Goal: Information Seeking & Learning: Understand process/instructions

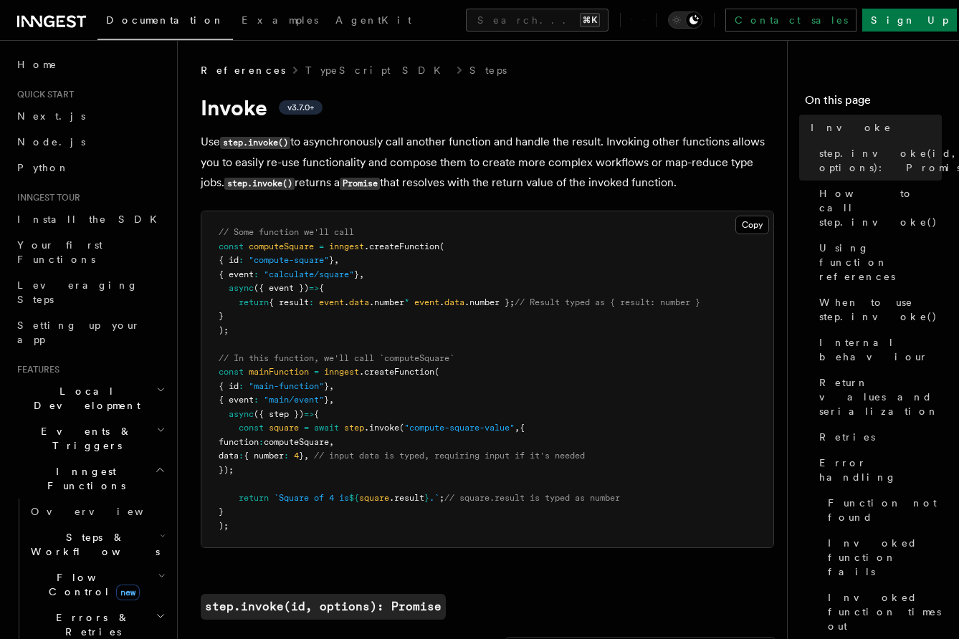
click at [495, 158] on p "Use step.invoke() to asynchronously call another function and handle the result…" at bounding box center [487, 163] width 573 height 62
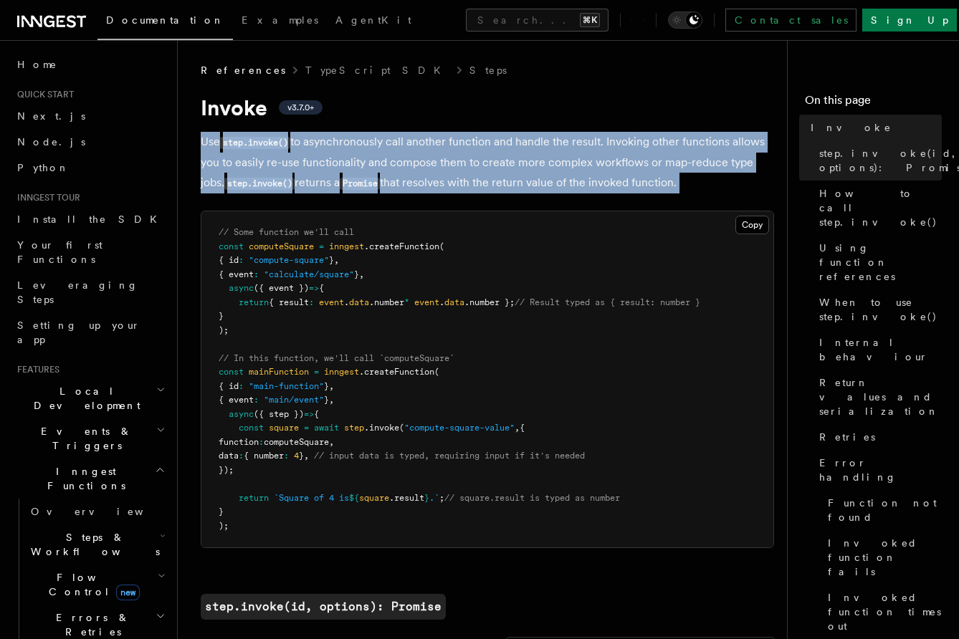
click at [495, 158] on p "Use step.invoke() to asynchronously call another function and handle the result…" at bounding box center [487, 163] width 573 height 62
click at [495, 181] on p "Use step.invoke() to asynchronously call another function and handle the result…" at bounding box center [487, 163] width 573 height 62
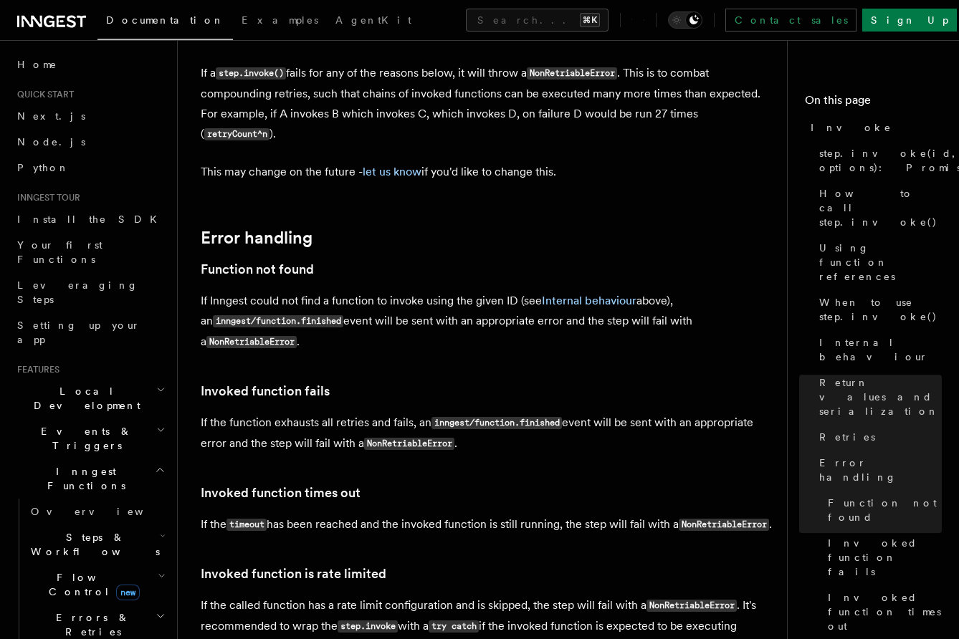
scroll to position [3141, 0]
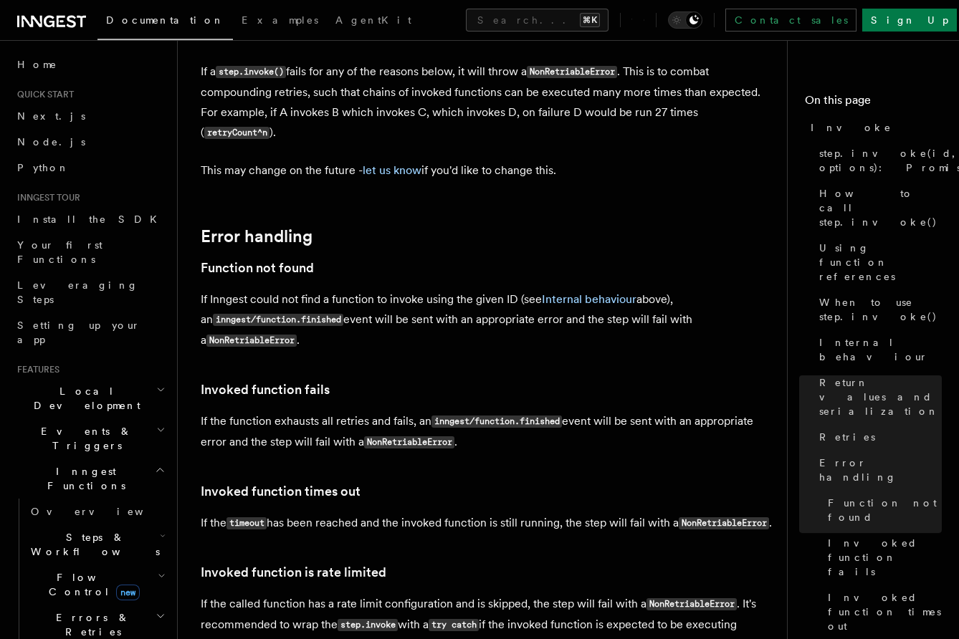
click at [423, 594] on p "If the called function has a rate limit configuration and is skipped, the step …" at bounding box center [487, 625] width 573 height 62
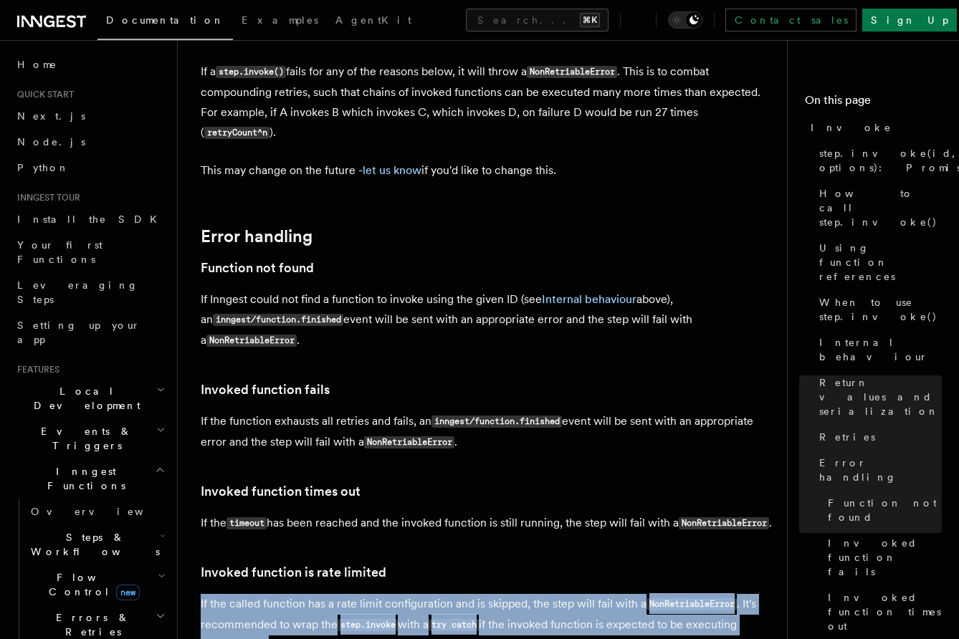
click at [423, 594] on p "If the called function has a rate limit configuration and is skipped, the step …" at bounding box center [487, 625] width 573 height 62
click at [437, 594] on p "If the called function has a rate limit configuration and is skipped, the step …" at bounding box center [487, 625] width 573 height 62
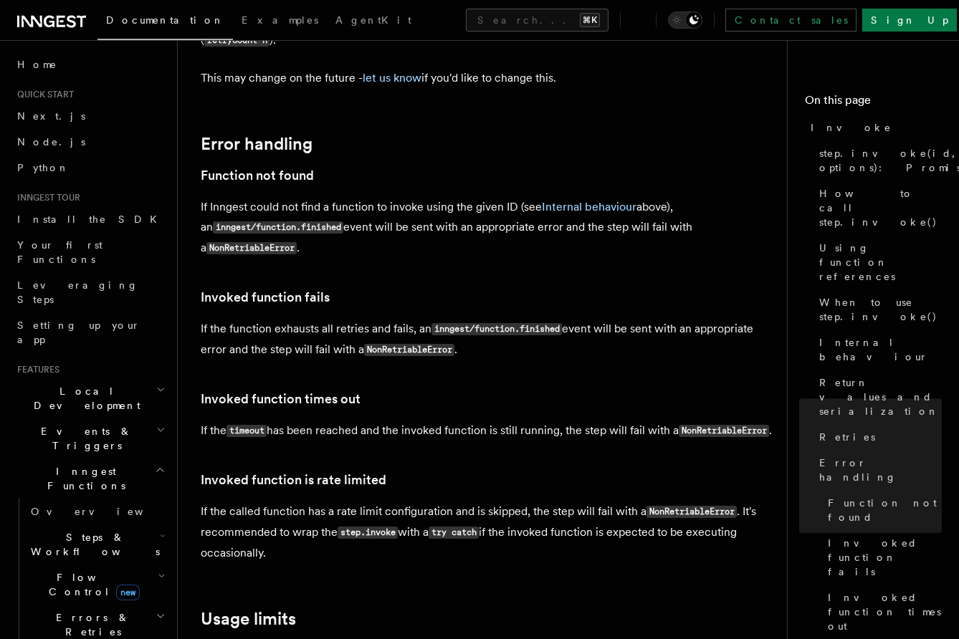
scroll to position [3237, 0]
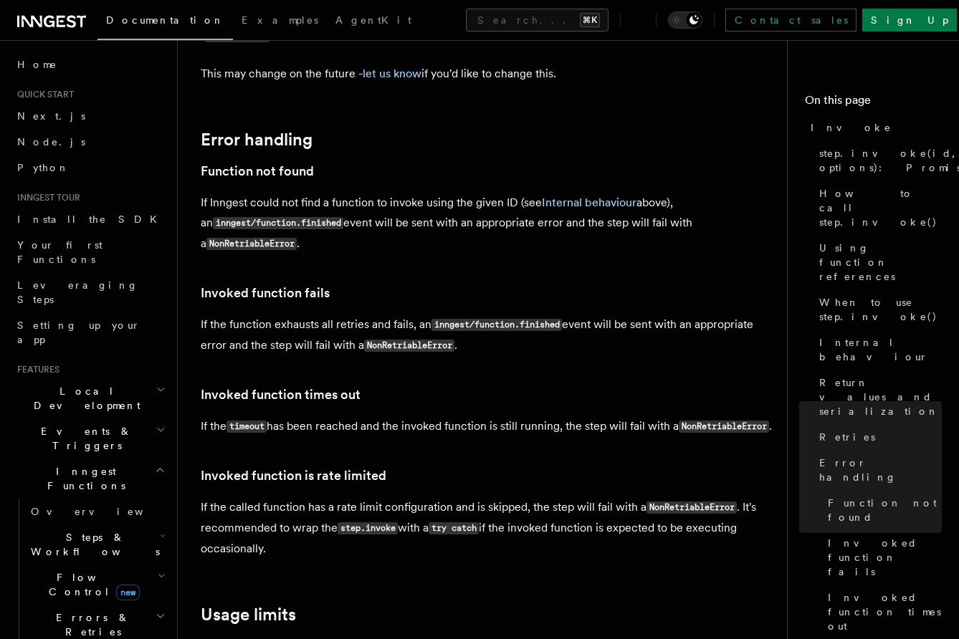
click at [353, 498] on p "If the called function has a rate limit configuration and is skipped, the step …" at bounding box center [487, 529] width 573 height 62
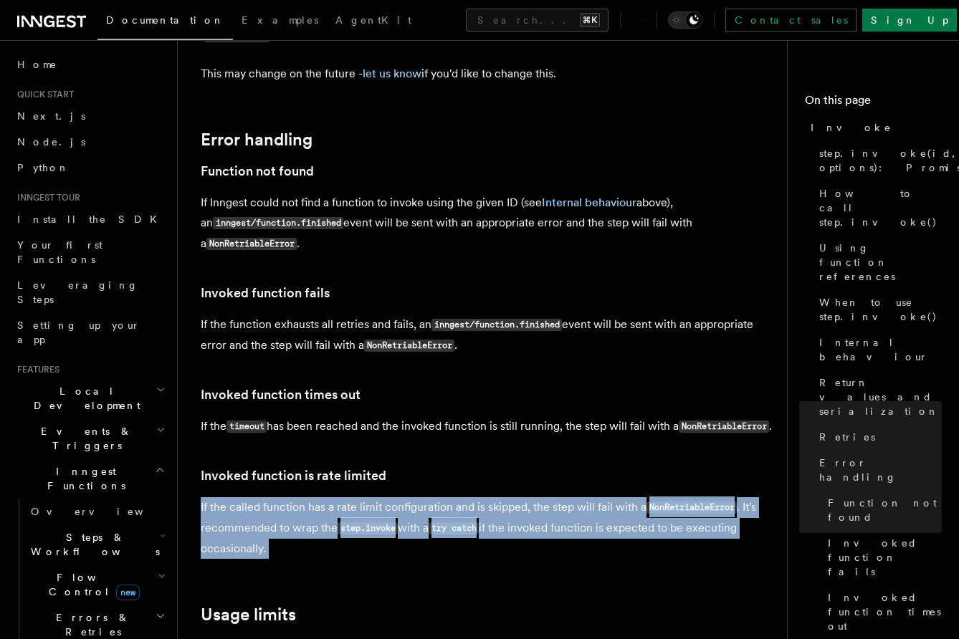
click at [353, 498] on p "If the called function has a rate limit configuration and is skipped, the step …" at bounding box center [487, 529] width 573 height 62
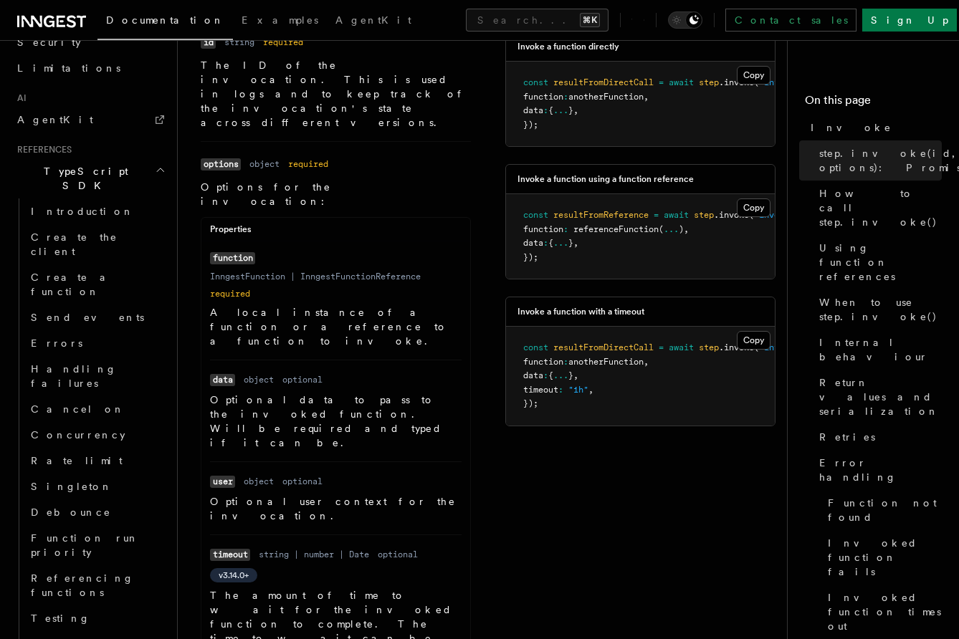
scroll to position [889, 0]
click at [92, 422] on link "Concurrency" at bounding box center [96, 435] width 143 height 26
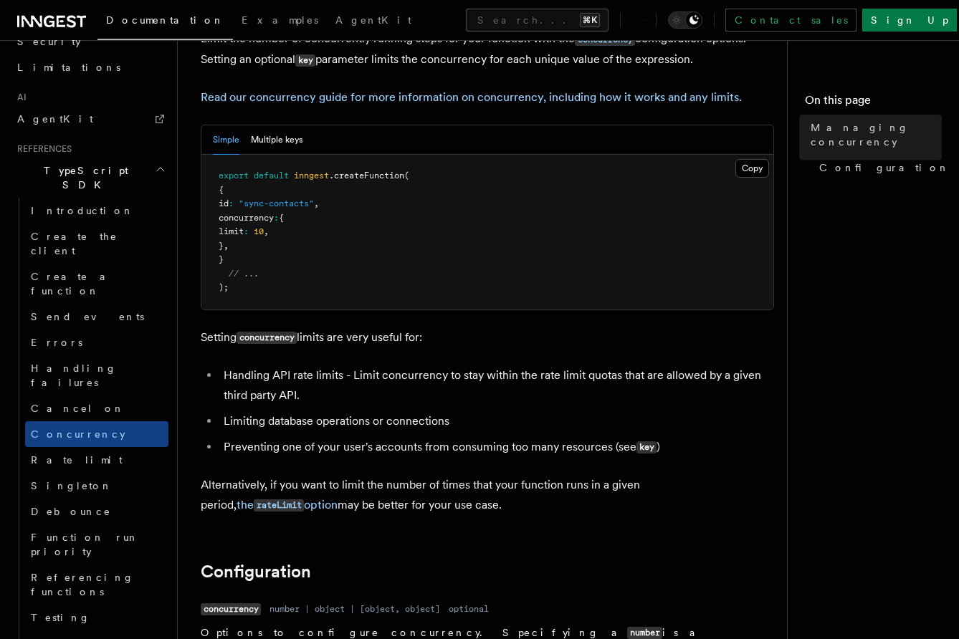
scroll to position [104, 0]
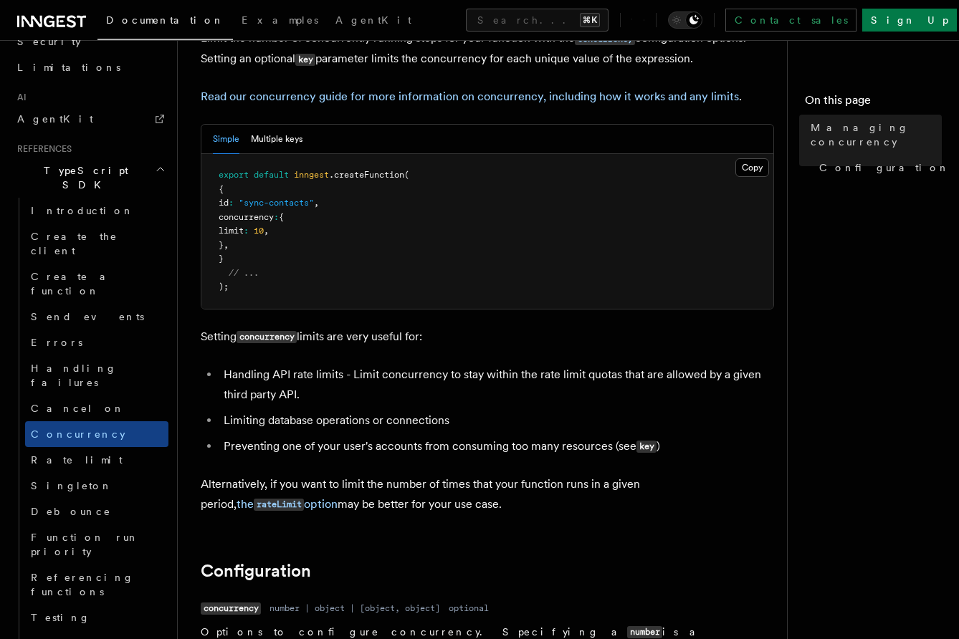
click at [447, 375] on li "Handling API rate limits - Limit concurrency to stay within the rate limit quot…" at bounding box center [496, 385] width 555 height 40
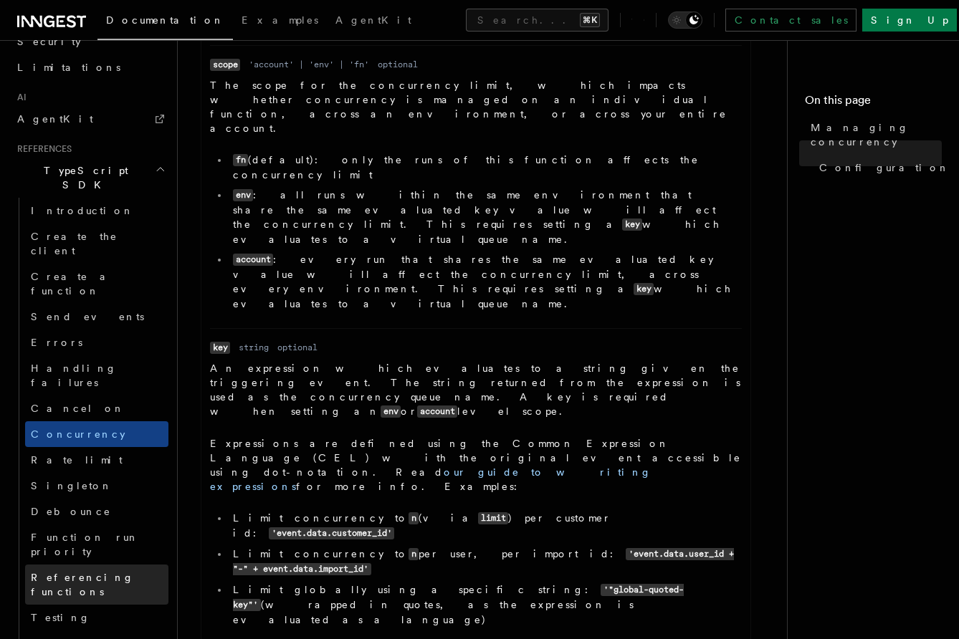
scroll to position [1001, 0]
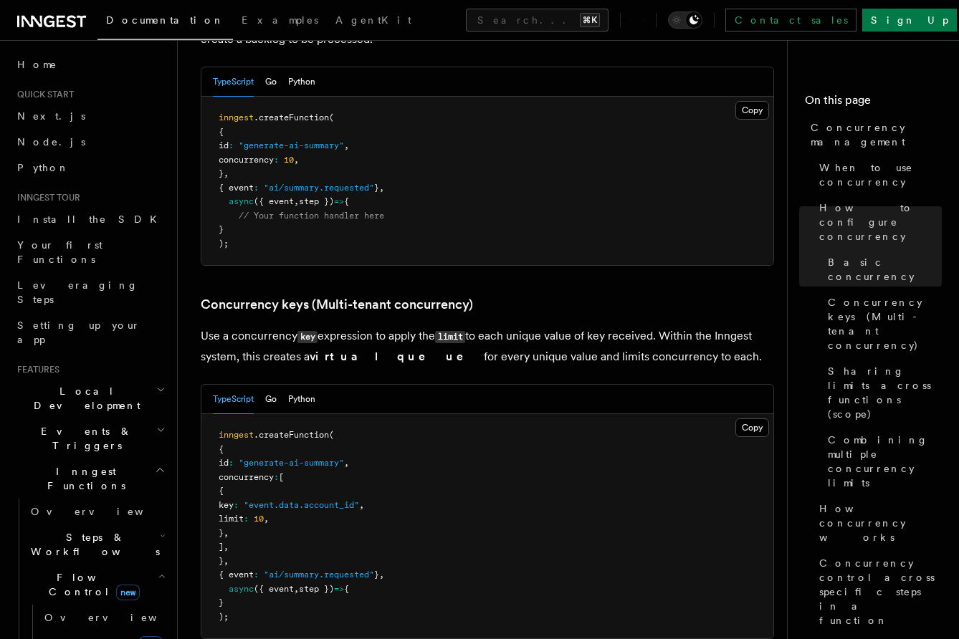
scroll to position [1077, 0]
click at [491, 325] on p "Use a concurrency key expression to apply the limit to each unique value of key…" at bounding box center [487, 345] width 573 height 41
click at [551, 325] on p "Use a concurrency key expression to apply the limit to each unique value of key…" at bounding box center [487, 345] width 573 height 41
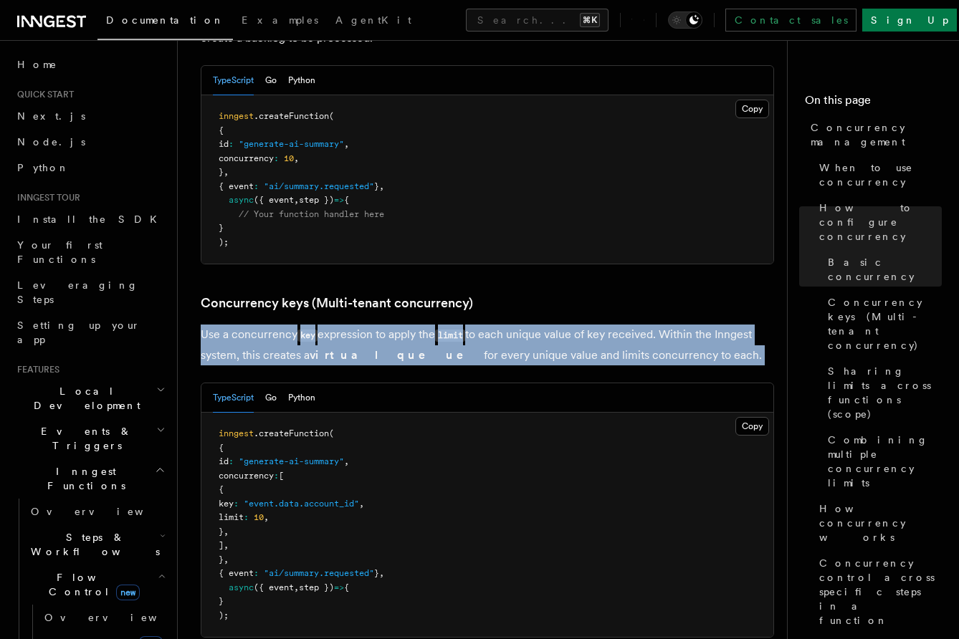
click at [551, 325] on p "Use a concurrency key expression to apply the limit to each unique value of key…" at bounding box center [487, 345] width 573 height 41
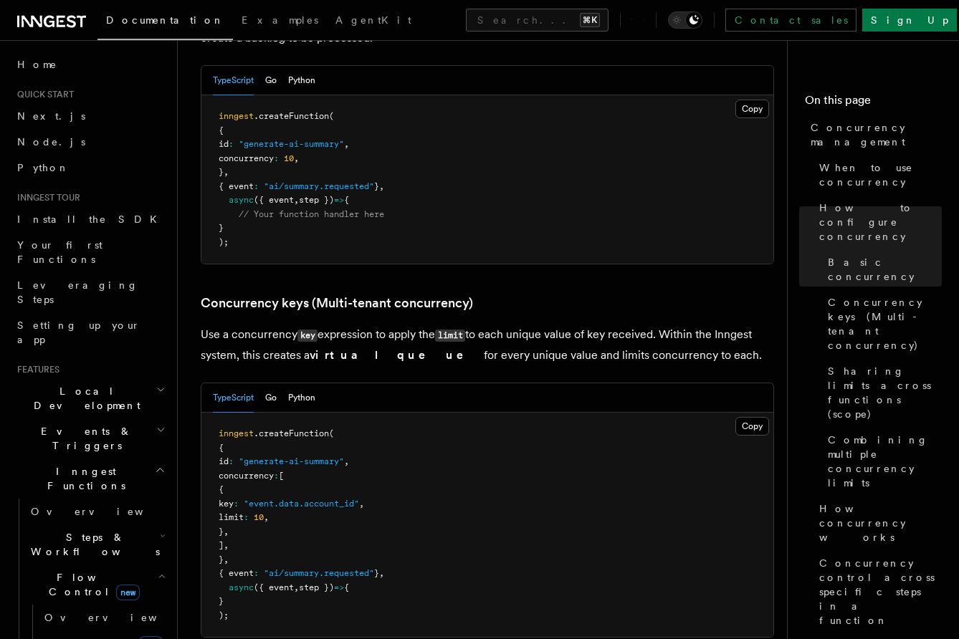
click at [550, 325] on p "Use a concurrency key expression to apply the limit to each unique value of key…" at bounding box center [487, 345] width 573 height 41
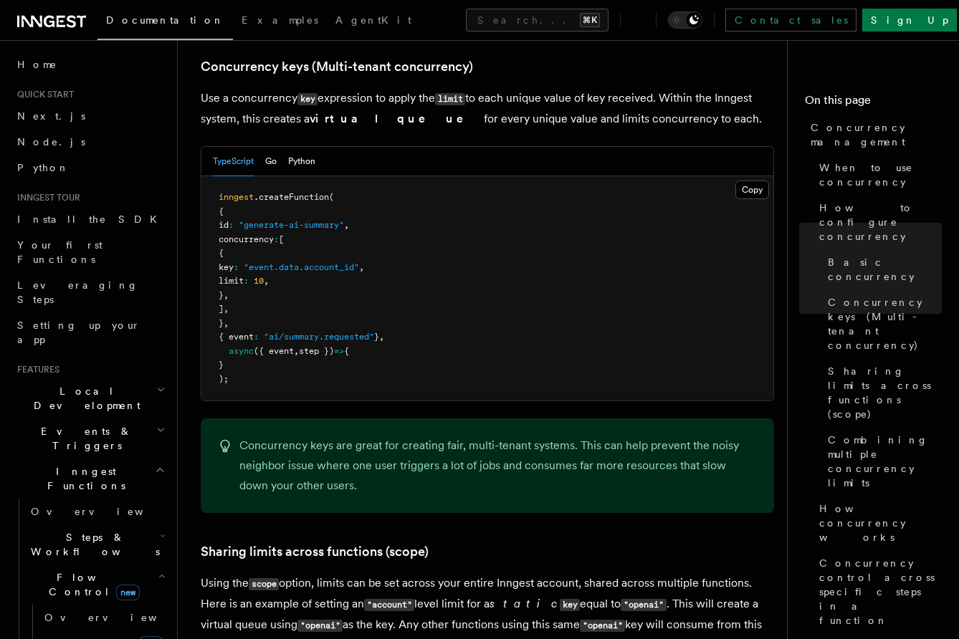
scroll to position [1340, 0]
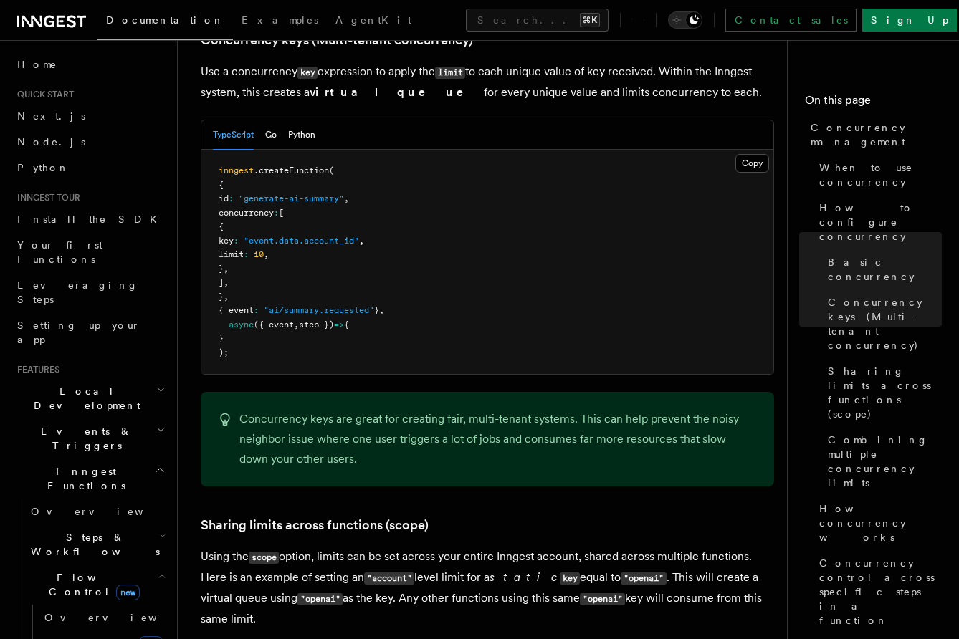
click at [563, 409] on p "Concurrency keys are great for creating fair, multi-tenant systems. This can he…" at bounding box center [498, 439] width 518 height 60
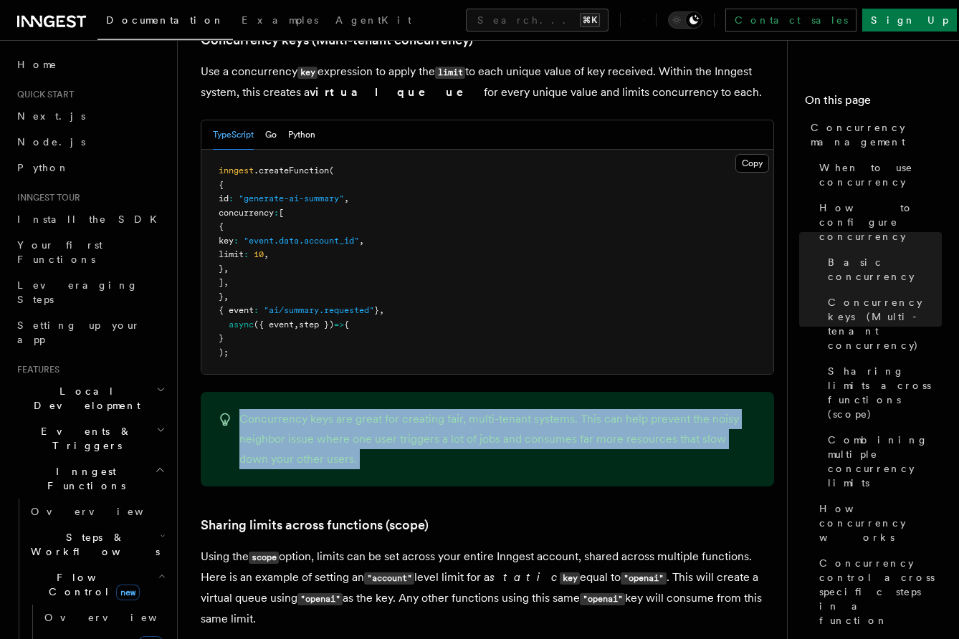
click at [563, 409] on p "Concurrency keys are great for creating fair, multi-tenant systems. This can he…" at bounding box center [498, 439] width 518 height 60
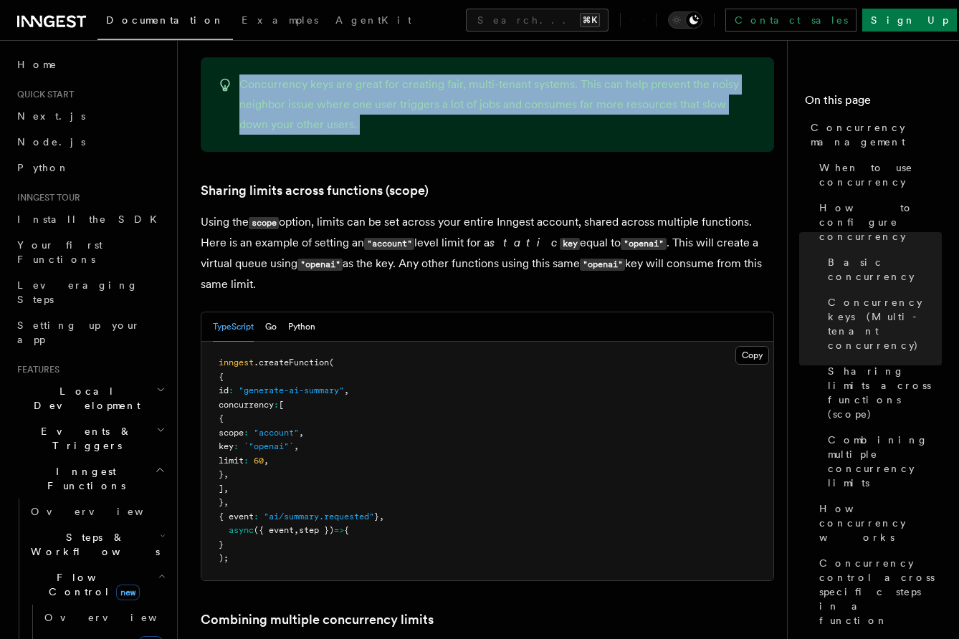
scroll to position [1676, 0]
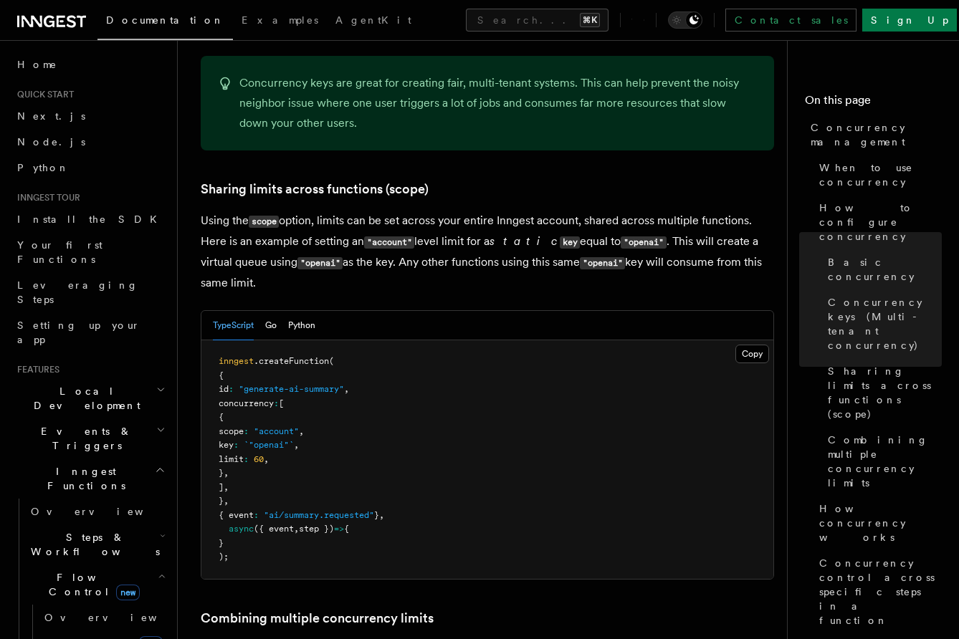
click at [472, 211] on p "Using the scope option, limits can be set across your entire Inngest account, s…" at bounding box center [487, 252] width 573 height 82
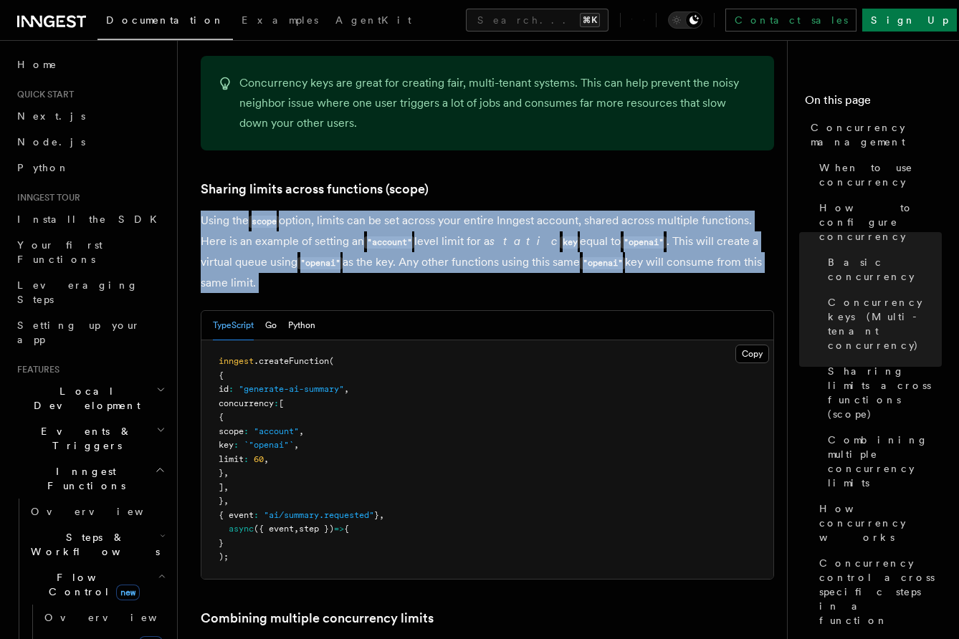
click at [472, 211] on p "Using the scope option, limits can be set across your entire Inngest account, s…" at bounding box center [487, 252] width 573 height 82
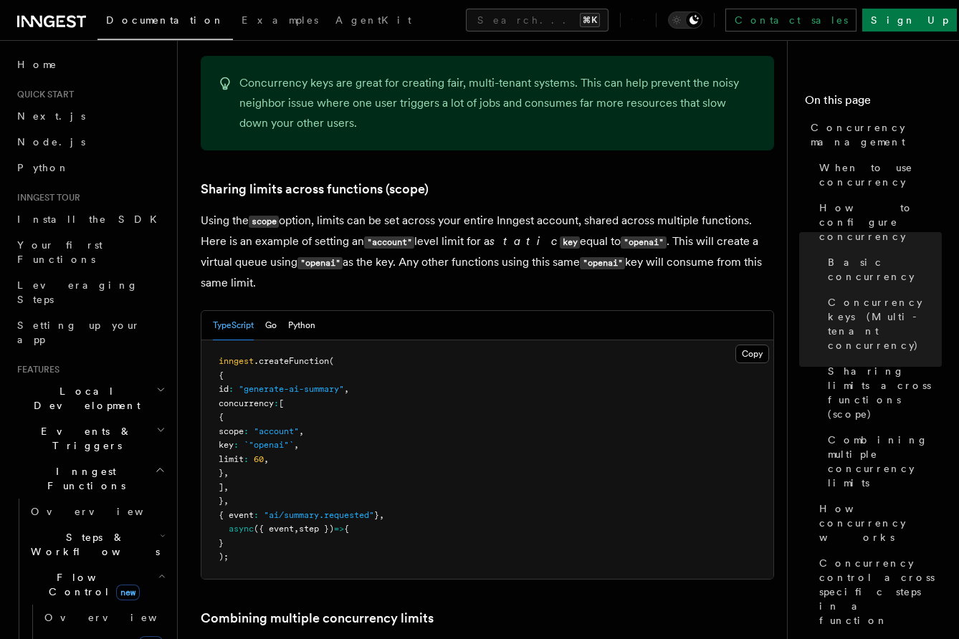
click at [433, 211] on p "Using the scope option, limits can be set across your entire Inngest account, s…" at bounding box center [487, 252] width 573 height 82
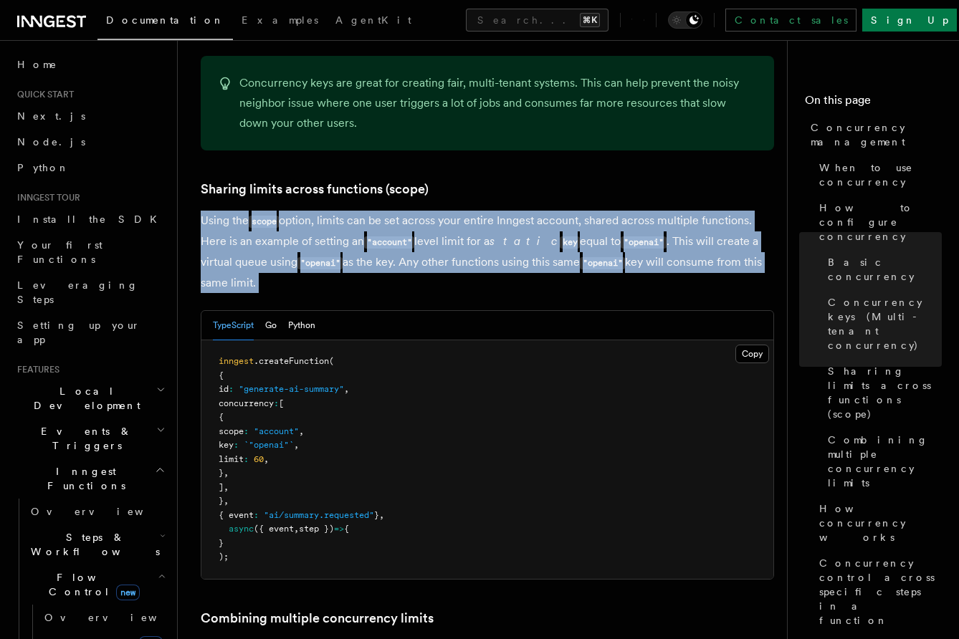
click at [433, 211] on p "Using the scope option, limits can be set across your entire Inngest account, s…" at bounding box center [487, 252] width 573 height 82
click at [442, 211] on p "Using the scope option, limits can be set across your entire Inngest account, s…" at bounding box center [487, 252] width 573 height 82
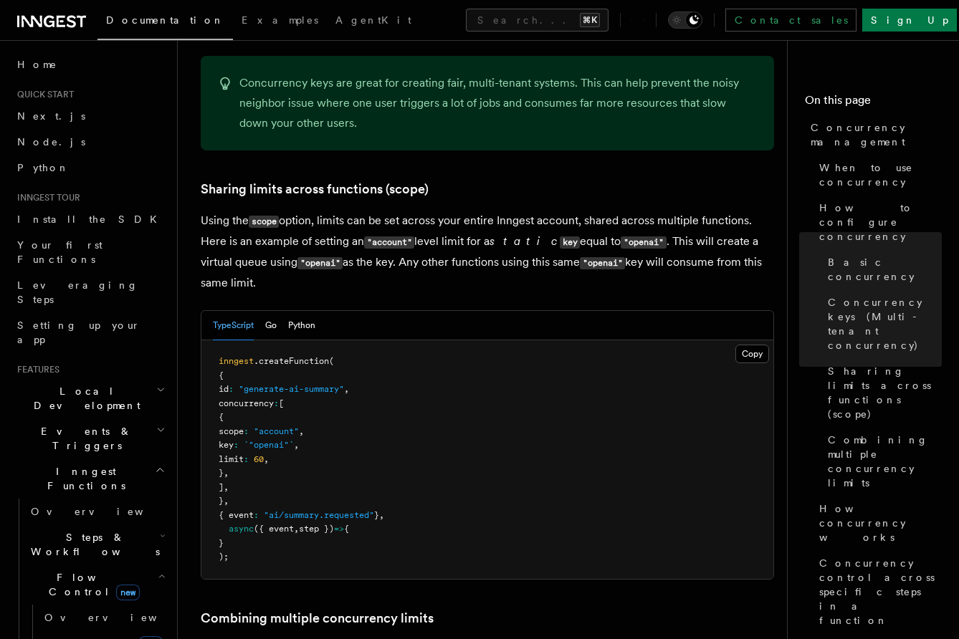
click at [442, 211] on p "Using the scope option, limits can be set across your entire Inngest account, s…" at bounding box center [487, 252] width 573 height 82
click at [500, 211] on p "Using the scope option, limits can be set across your entire Inngest account, s…" at bounding box center [487, 252] width 573 height 82
click at [562, 211] on p "Using the scope option, limits can be set across your entire Inngest account, s…" at bounding box center [487, 252] width 573 height 82
click at [535, 211] on p "Using the scope option, limits can be set across your entire Inngest account, s…" at bounding box center [487, 252] width 573 height 82
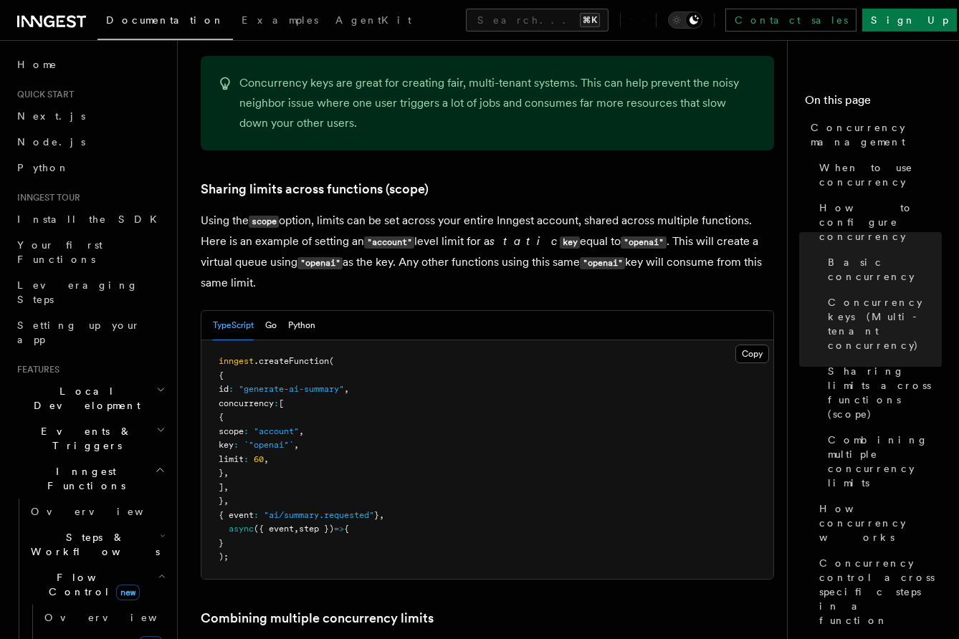
click at [535, 211] on p "Using the scope option, limits can be set across your entire Inngest account, s…" at bounding box center [487, 252] width 573 height 82
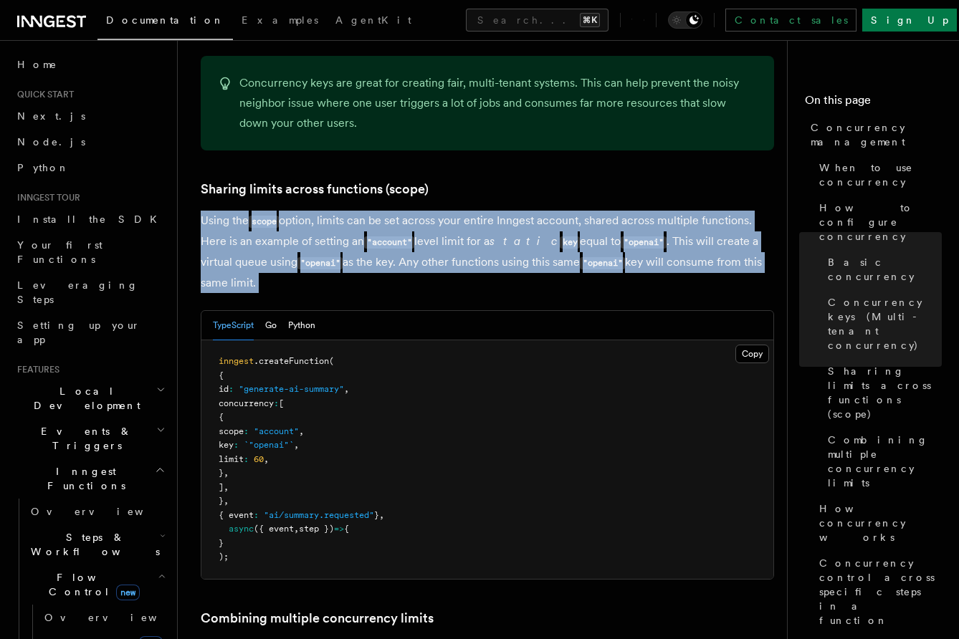
click at [535, 211] on p "Using the scope option, limits can be set across your entire Inngest account, s…" at bounding box center [487, 252] width 573 height 82
click at [542, 216] on p "Using the scope option, limits can be set across your entire Inngest account, s…" at bounding box center [487, 252] width 573 height 82
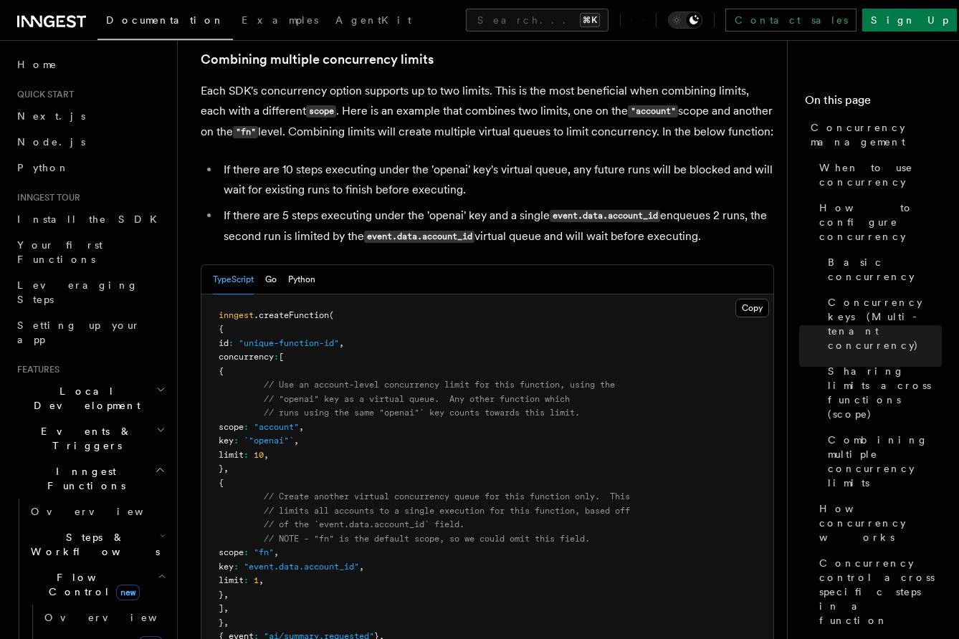
scroll to position [2236, 0]
click at [368, 533] on span "// NOTE - "fn" is the default scope, so we could omit this field." at bounding box center [427, 538] width 326 height 10
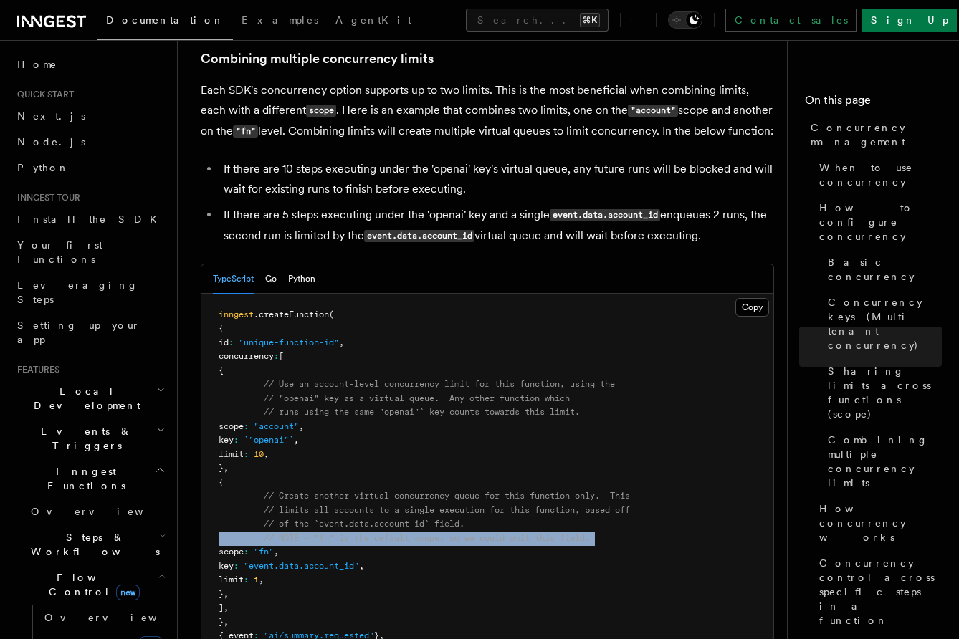
click at [368, 533] on span "// NOTE - "fn" is the default scope, so we could omit this field." at bounding box center [427, 538] width 326 height 10
click at [381, 533] on span "// NOTE - "fn" is the default scope, so we could omit this field." at bounding box center [427, 538] width 326 height 10
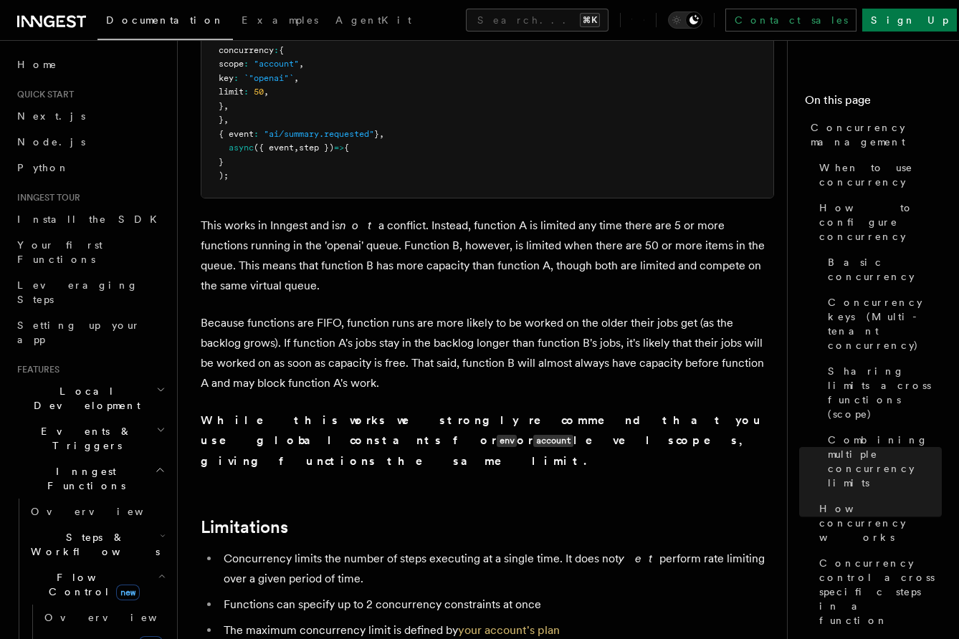
scroll to position [4251, 0]
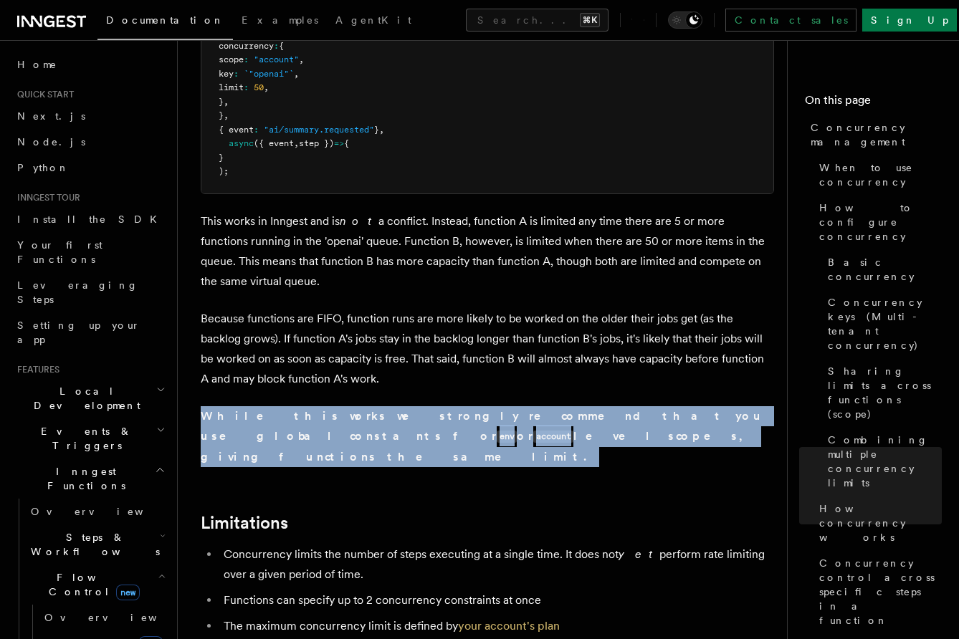
drag, startPoint x: 475, startPoint y: 333, endPoint x: 459, endPoint y: 248, distance: 86.9
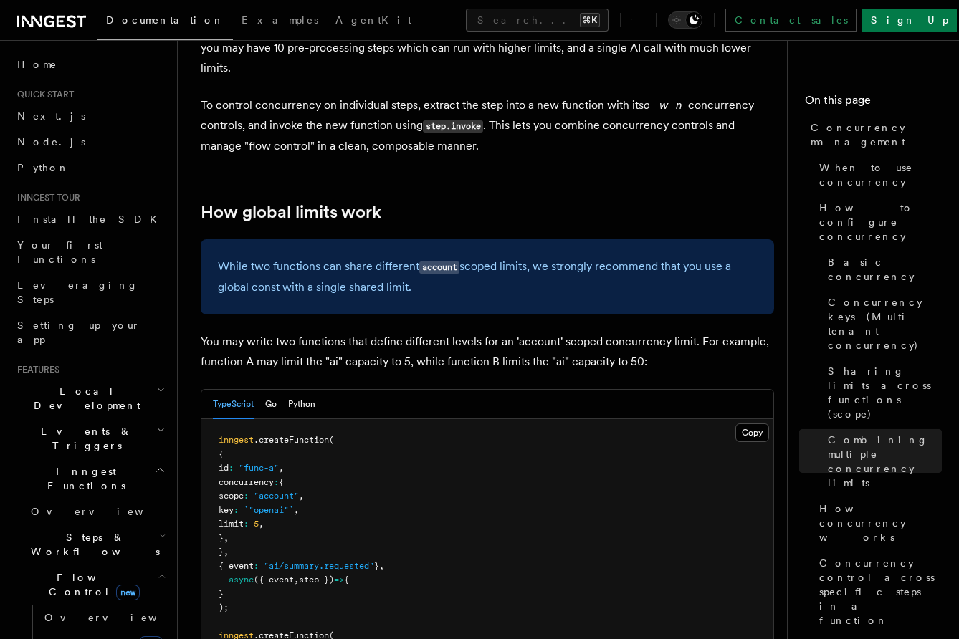
scroll to position [3606, 0]
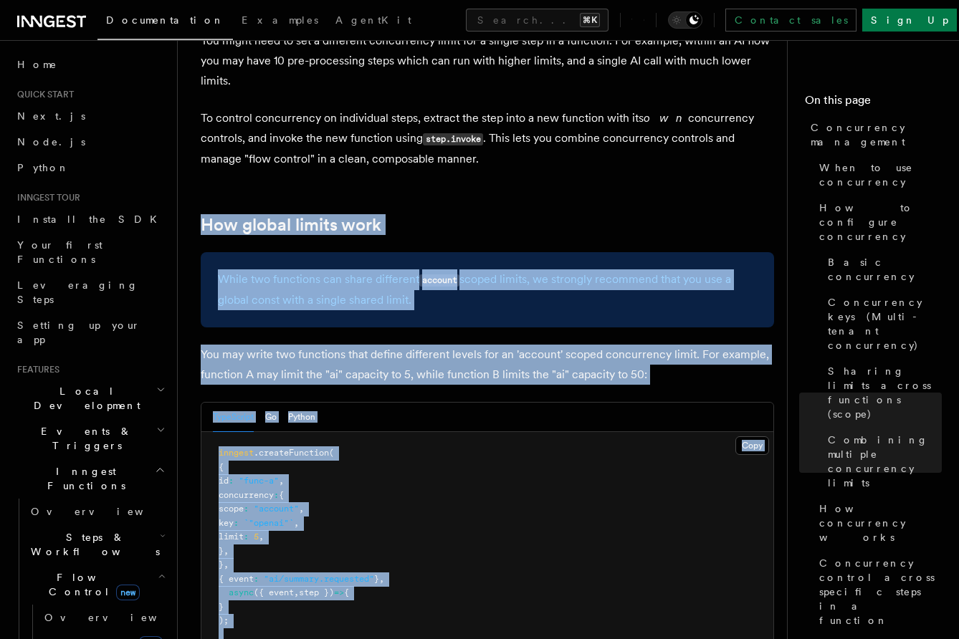
copy article "How global limits work While two functions can share different account scoped l…"
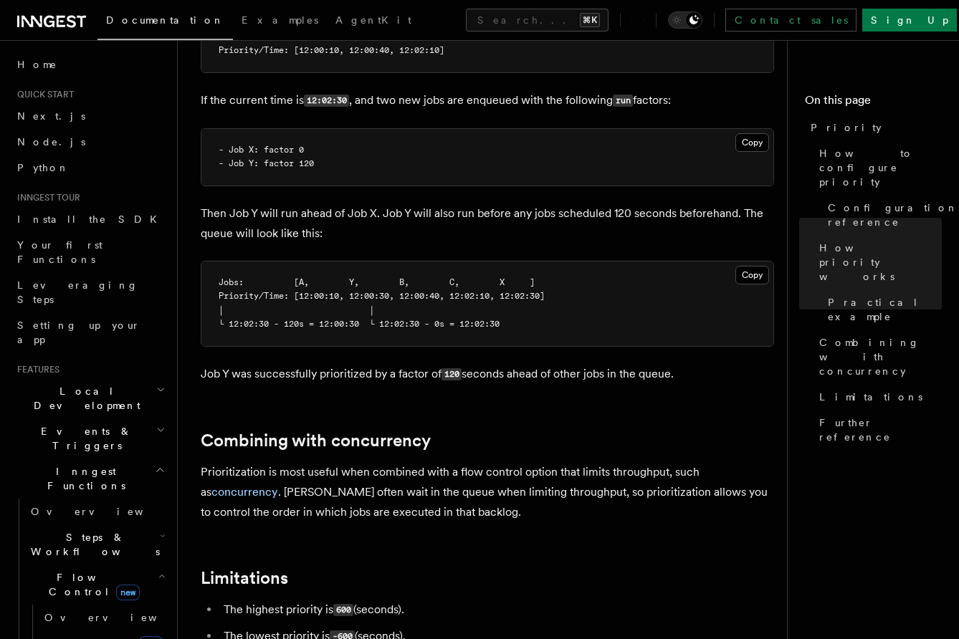
scroll to position [1498, 0]
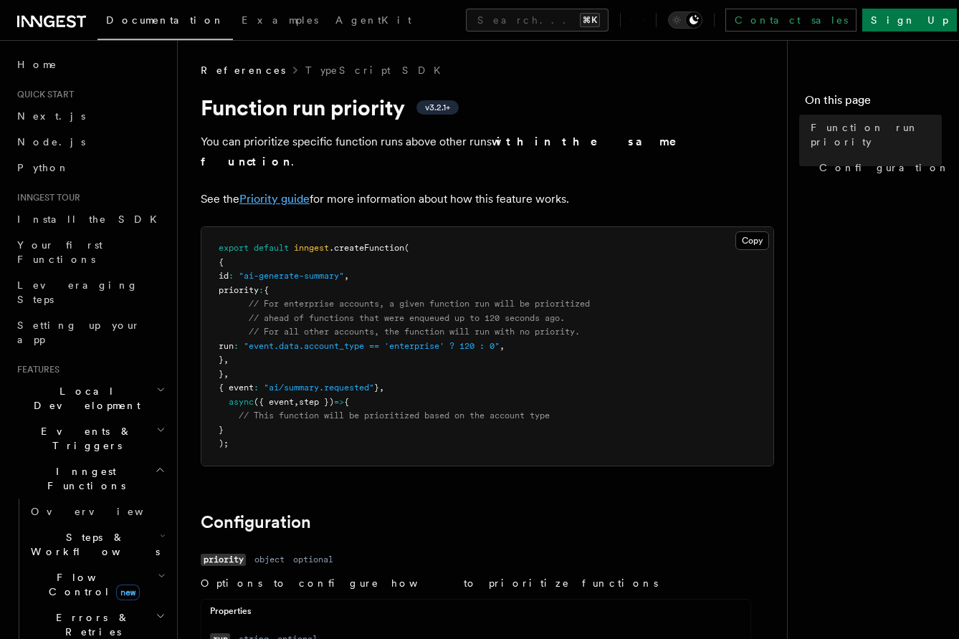
click at [292, 192] on link "Priority guide" at bounding box center [274, 199] width 70 height 14
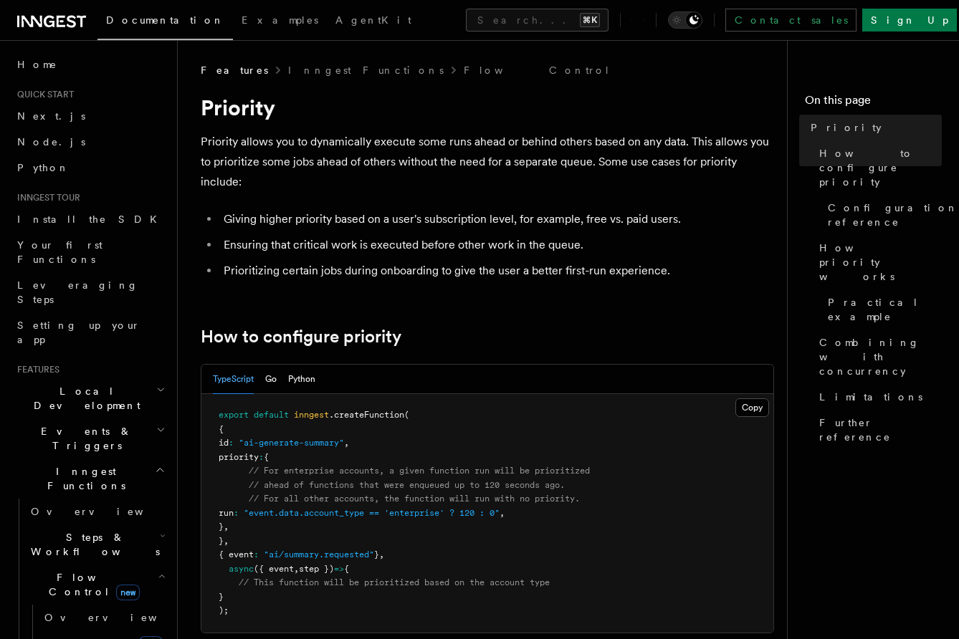
click at [310, 152] on p "Priority allows you to dynamically execute some runs ahead or behind others bas…" at bounding box center [487, 162] width 573 height 60
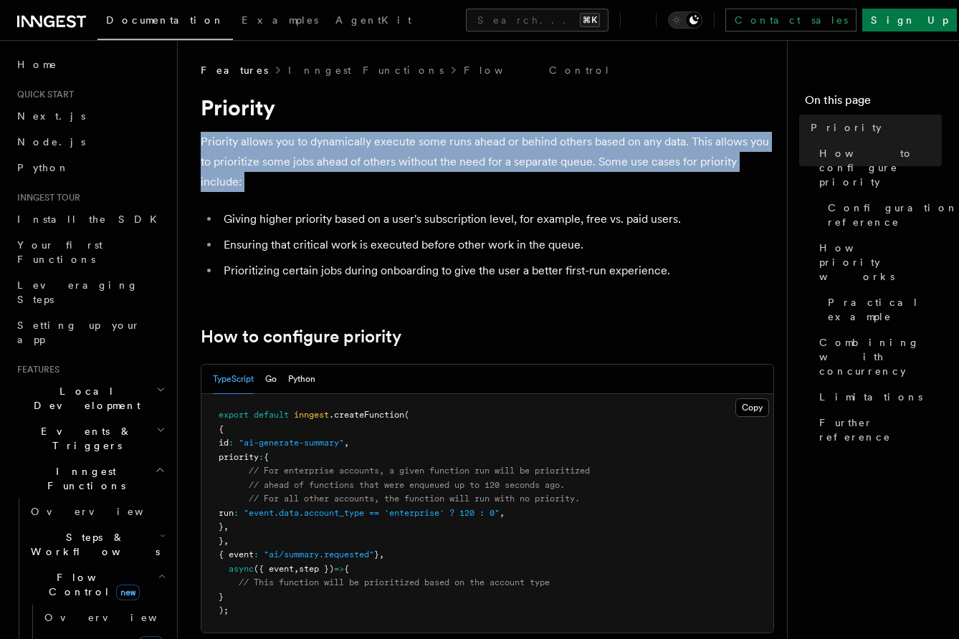
click at [310, 152] on p "Priority allows you to dynamically execute some runs ahead or behind others bas…" at bounding box center [487, 162] width 573 height 60
click at [313, 166] on p "Priority allows you to dynamically execute some runs ahead or behind others bas…" at bounding box center [487, 162] width 573 height 60
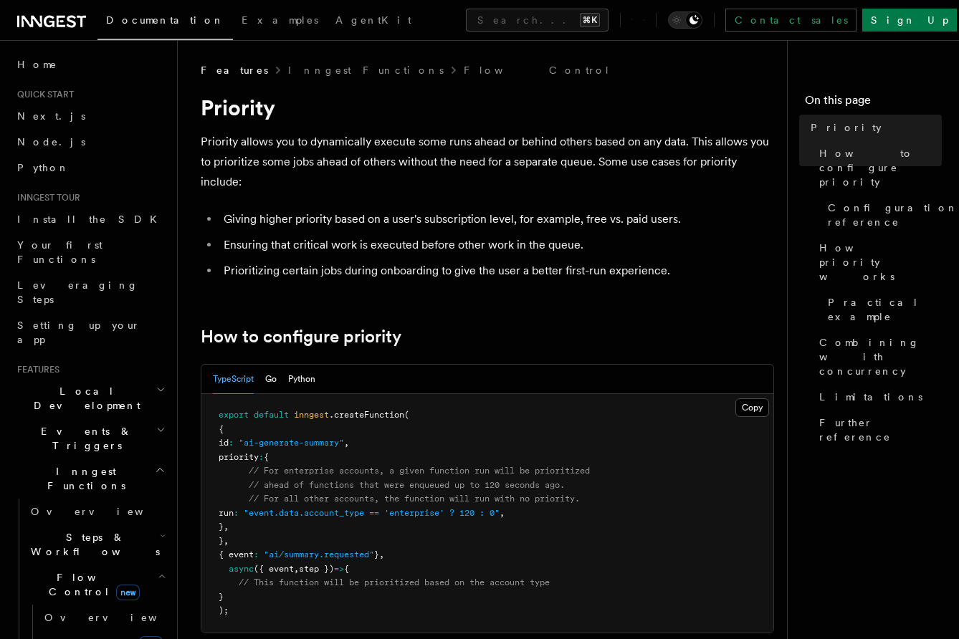
scroll to position [16, 0]
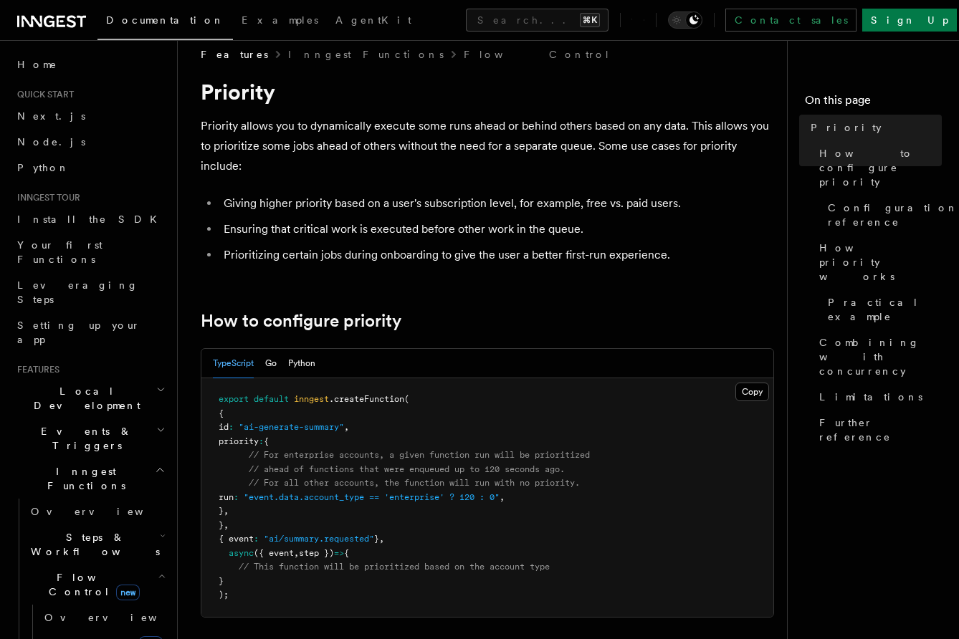
click at [349, 467] on span "// ahead of functions that were enqueued up to 120 seconds ago." at bounding box center [407, 470] width 316 height 10
click at [359, 479] on span "// For all other accounts, the function will run with no priority." at bounding box center [414, 483] width 331 height 10
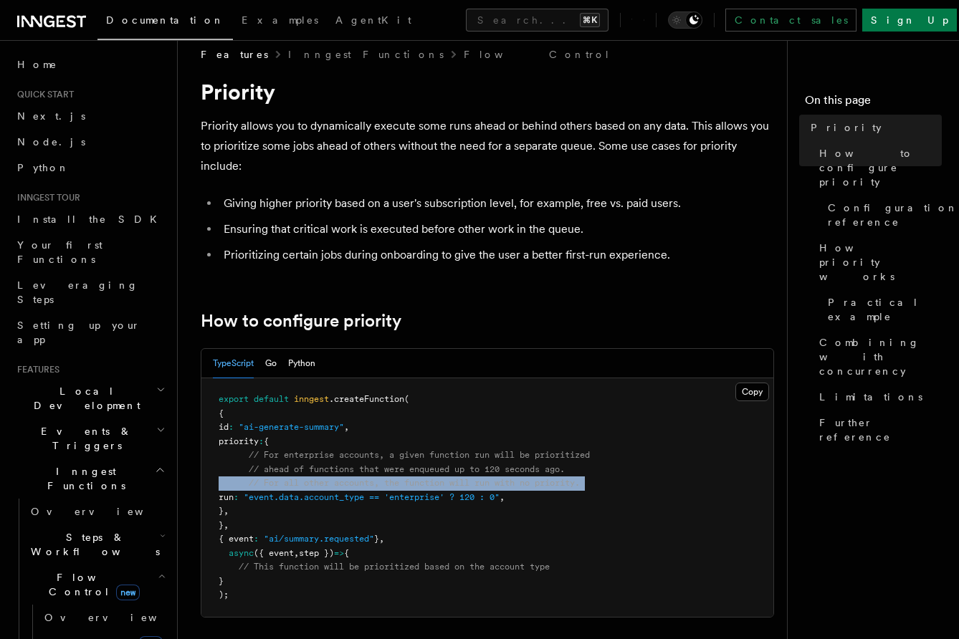
click at [359, 479] on span "// For all other accounts, the function will run with no priority." at bounding box center [414, 483] width 331 height 10
click at [361, 481] on span "// For all other accounts, the function will run with no priority." at bounding box center [414, 483] width 331 height 10
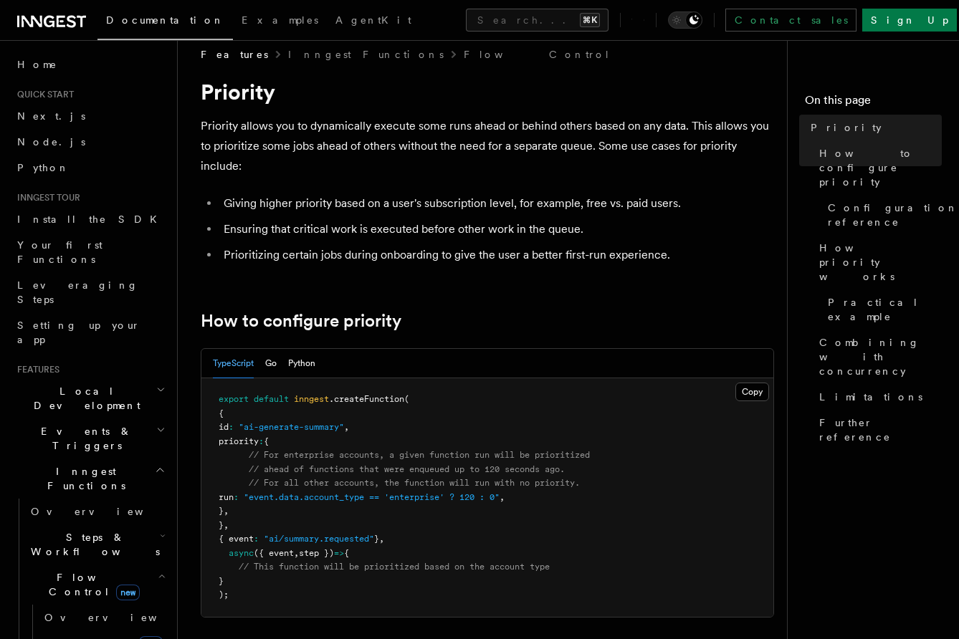
click at [415, 493] on span ""event.data.account_type == 'enterprise' ? 120 : 0"" at bounding box center [372, 497] width 256 height 10
click at [420, 493] on span ""event.data.account_type == 'enterprise' ? 120 : 0"" at bounding box center [372, 497] width 256 height 10
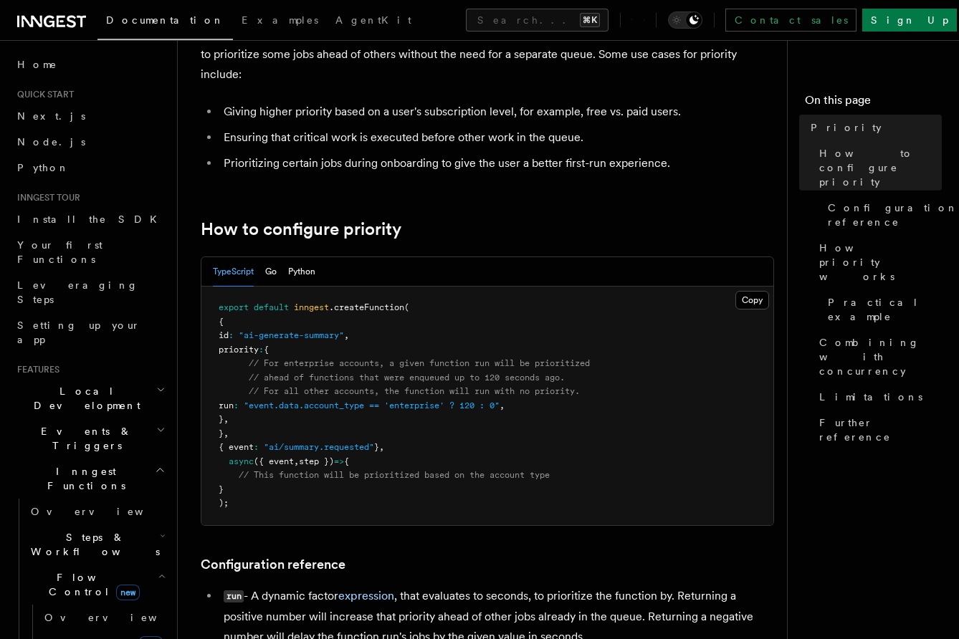
scroll to position [108, 0]
click at [404, 406] on span ""event.data.account_type == 'enterprise' ? 120 : 0"" at bounding box center [372, 405] width 256 height 10
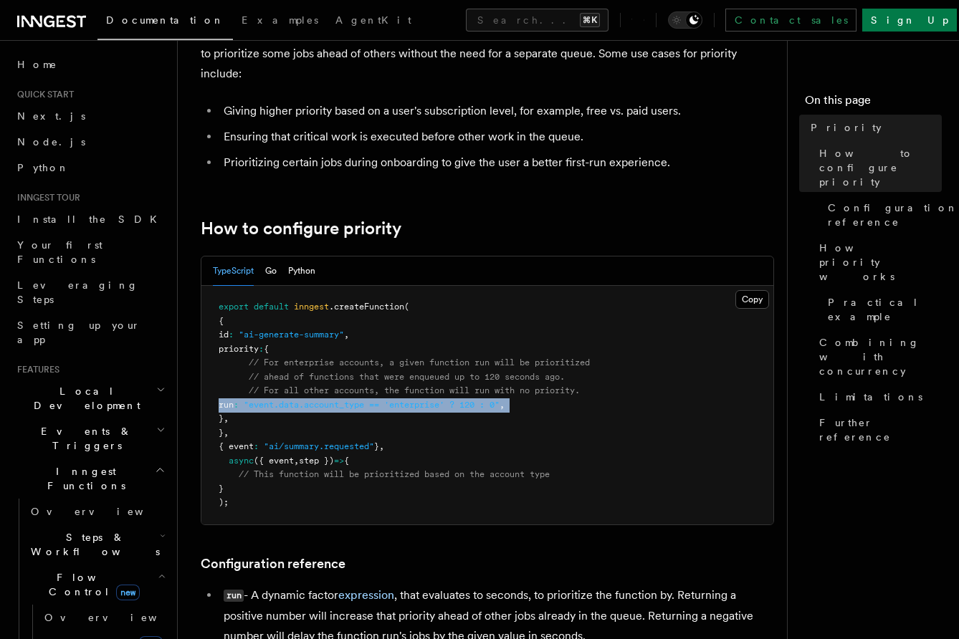
click at [404, 406] on span ""event.data.account_type == 'enterprise' ? 120 : 0"" at bounding box center [372, 405] width 256 height 10
click at [404, 414] on pre "export default inngest .createFunction ( { id : "ai-generate-summary" , priorit…" at bounding box center [487, 405] width 572 height 239
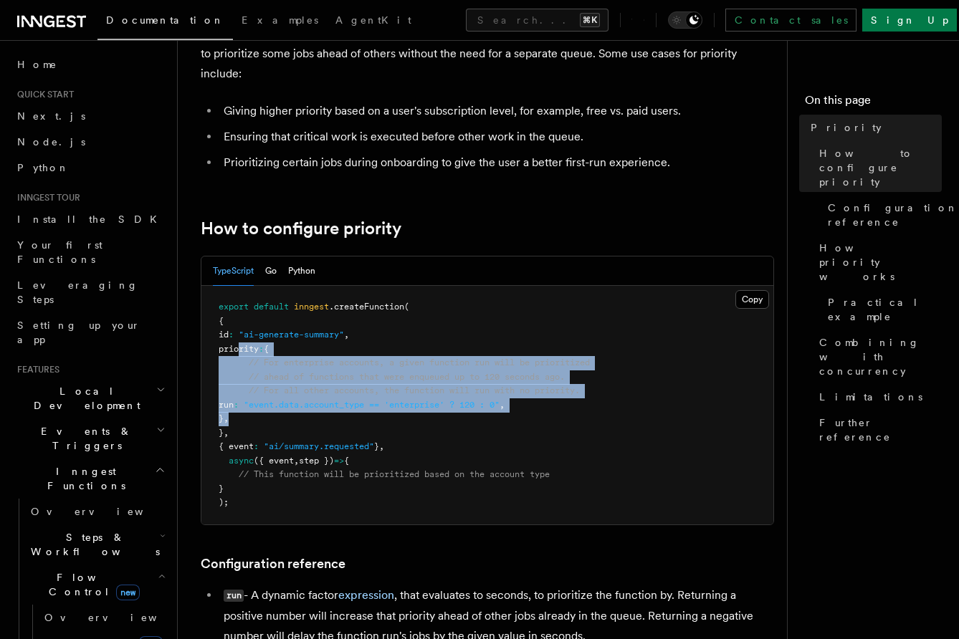
drag, startPoint x: 404, startPoint y: 418, endPoint x: 241, endPoint y: 353, distance: 175.7
click at [241, 353] on pre "export default inngest .createFunction ( { id : "ai-generate-summary" , priorit…" at bounding box center [487, 405] width 572 height 239
click at [380, 410] on pre "export default inngest .createFunction ( { id : "ai-generate-summary" , priorit…" at bounding box center [487, 405] width 572 height 239
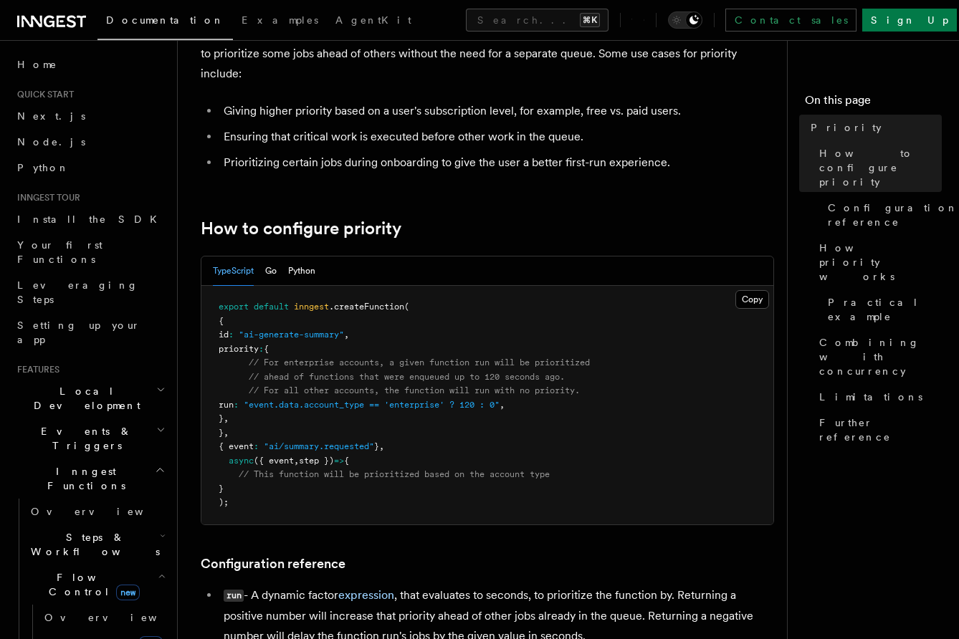
click at [380, 402] on span ""event.data.account_type == 'enterprise' ? 120 : 0"" at bounding box center [372, 405] width 256 height 10
click at [389, 406] on span ""event.data.account_type == 'enterprise' ? 120 : 0"" at bounding box center [372, 405] width 256 height 10
